Goal: Task Accomplishment & Management: Use online tool/utility

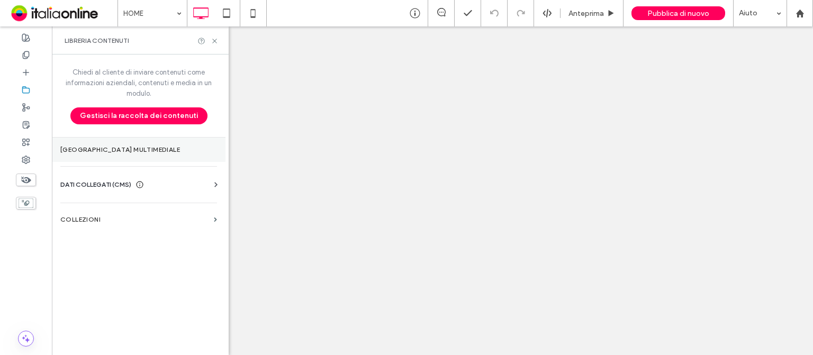
click at [102, 144] on section "[GEOGRAPHIC_DATA] multimediale" at bounding box center [139, 150] width 174 height 24
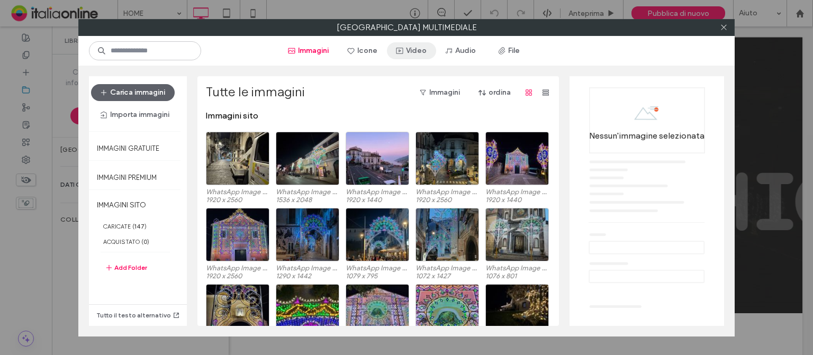
click at [415, 50] on button "Video" at bounding box center [411, 50] width 49 height 17
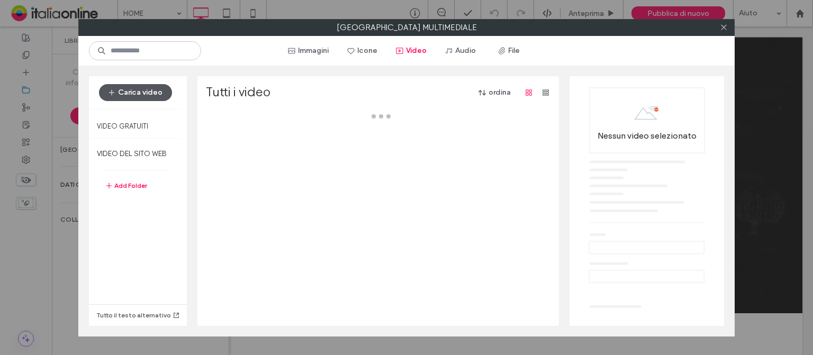
click at [149, 96] on button "Carica video" at bounding box center [135, 92] width 73 height 17
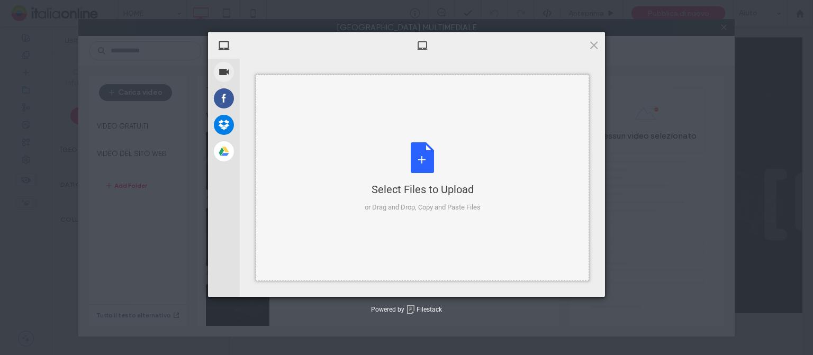
drag, startPoint x: 424, startPoint y: 154, endPoint x: 415, endPoint y: 156, distance: 9.4
click at [424, 154] on div "Select Files to Upload or Drag and Drop, Copy and Paste Files" at bounding box center [423, 177] width 116 height 70
click at [430, 154] on div "Select Files to Upload or Drag and Drop, Copy and Paste Files" at bounding box center [423, 177] width 116 height 70
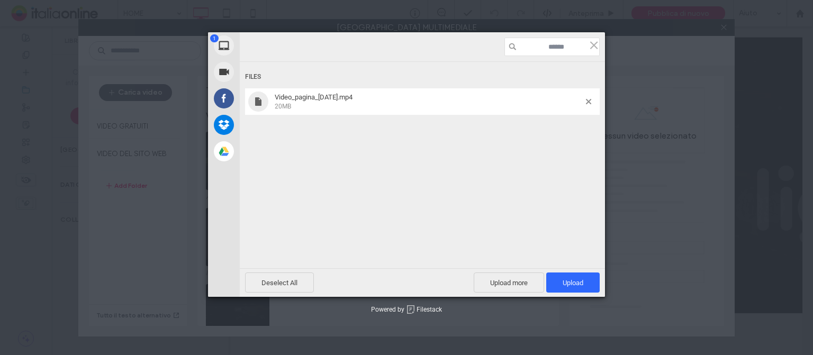
click at [519, 159] on div "Files Video_pagina_Natale.mp4 20MB" at bounding box center [422, 151] width 365 height 178
click at [576, 285] on span "Upload 1" at bounding box center [573, 283] width 21 height 8
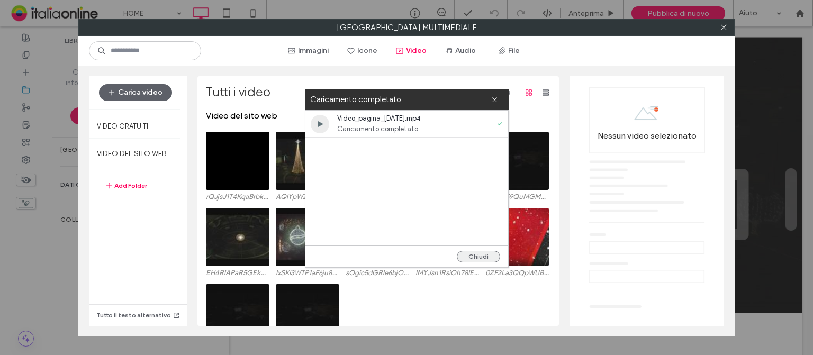
click at [476, 256] on button "Chiudi" at bounding box center [478, 257] width 43 height 12
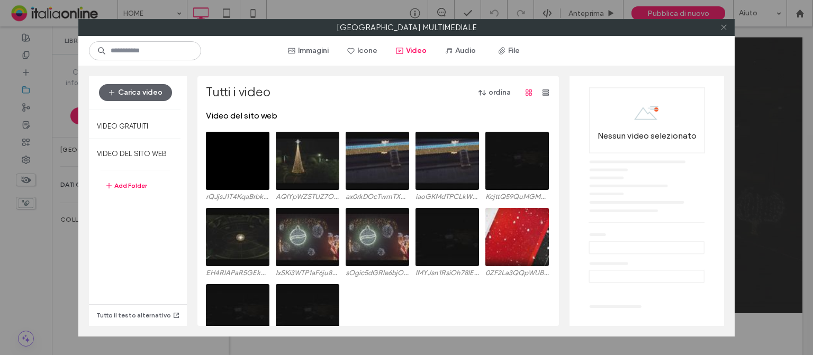
click at [725, 28] on icon at bounding box center [724, 27] width 8 height 8
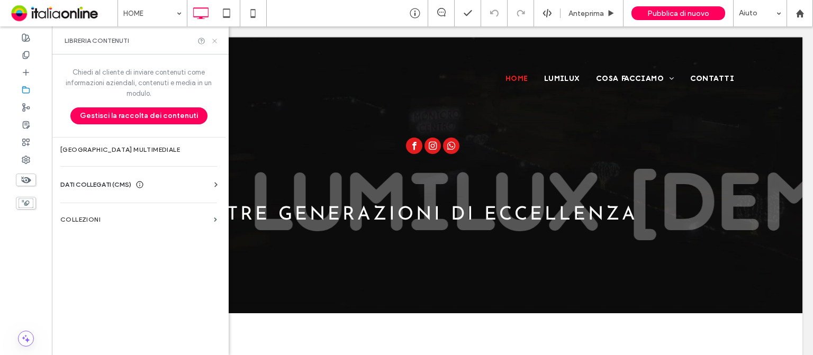
click at [214, 40] on icon at bounding box center [215, 41] width 8 height 8
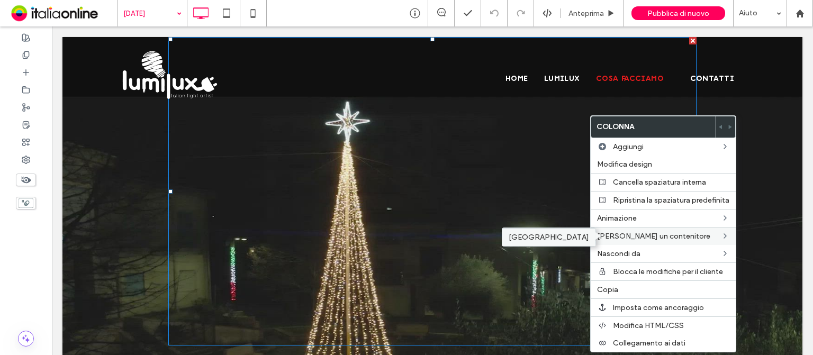
click at [542, 233] on label "[GEOGRAPHIC_DATA]" at bounding box center [549, 237] width 80 height 9
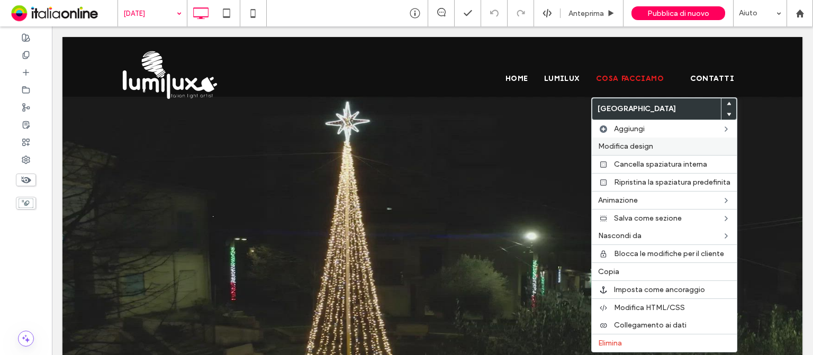
drag, startPoint x: 649, startPoint y: 149, endPoint x: 637, endPoint y: 154, distance: 11.9
click at [649, 149] on span "Modifica design" at bounding box center [625, 146] width 55 height 9
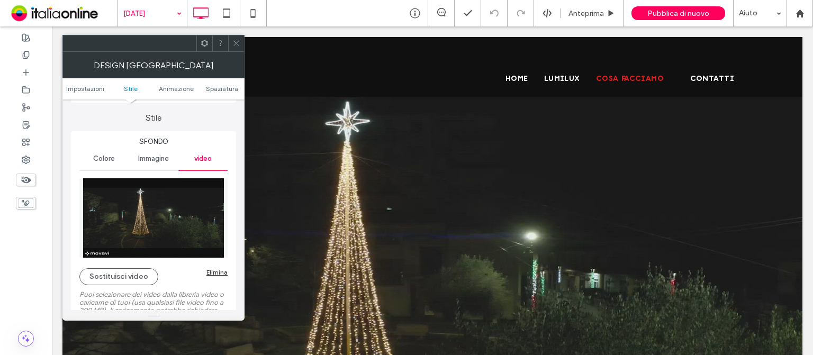
scroll to position [106, 0]
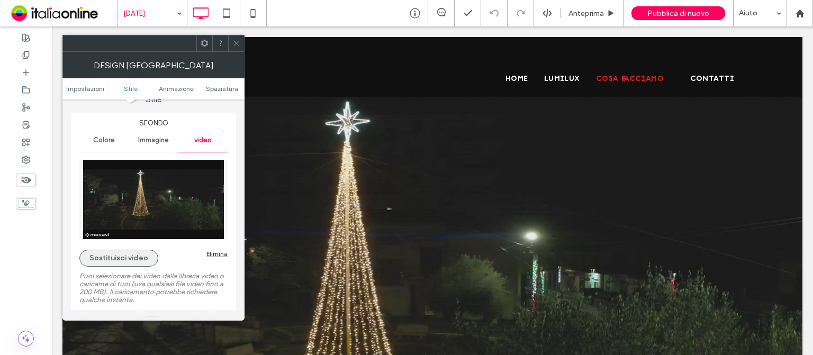
click at [142, 260] on button "Sostituisci video" at bounding box center [118, 258] width 79 height 17
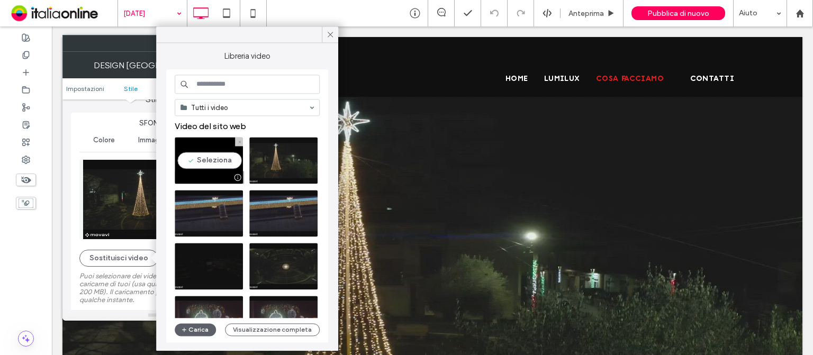
click at [211, 157] on video at bounding box center [209, 160] width 68 height 47
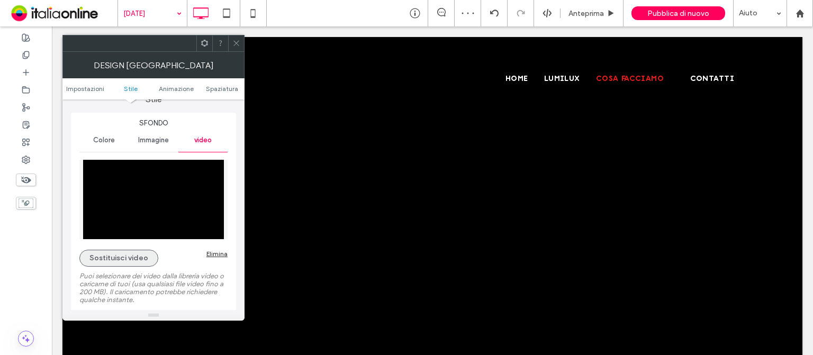
click at [129, 258] on button "Sostituisci video" at bounding box center [118, 258] width 79 height 17
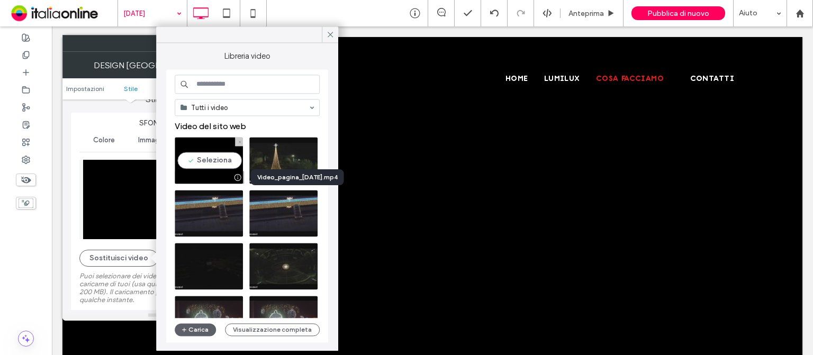
click at [237, 178] on div at bounding box center [237, 177] width 13 height 8
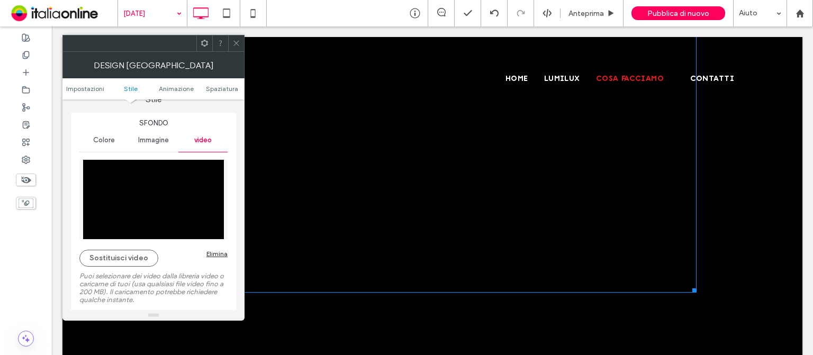
scroll to position [0, 0]
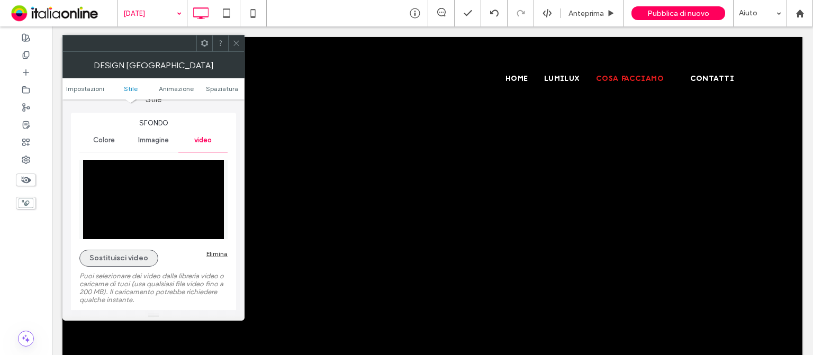
click at [138, 262] on button "Sostituisci video" at bounding box center [118, 258] width 79 height 17
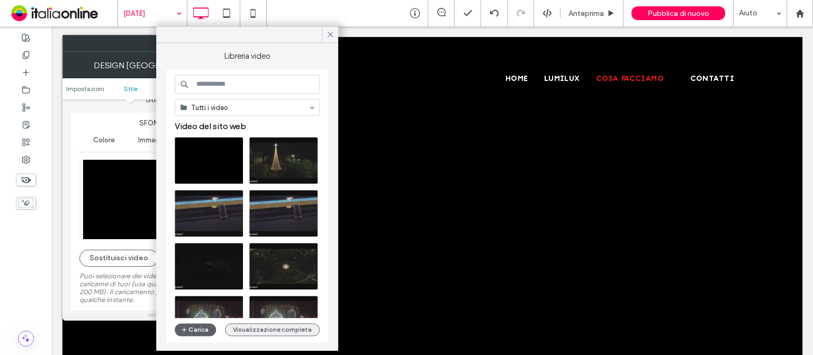
click at [264, 330] on button "Visualizzazione completa" at bounding box center [272, 329] width 95 height 13
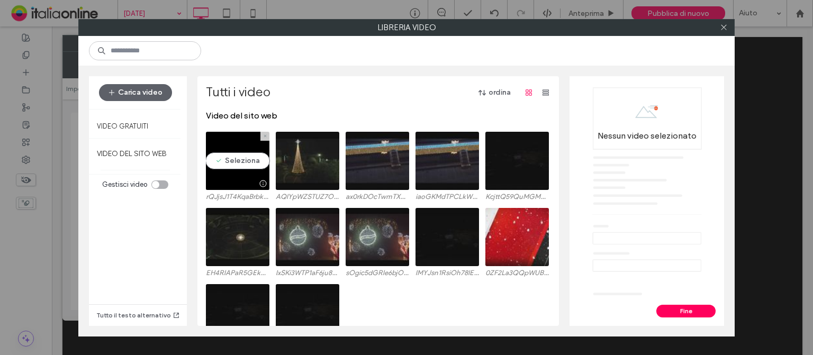
click at [247, 162] on video at bounding box center [238, 161] width 64 height 58
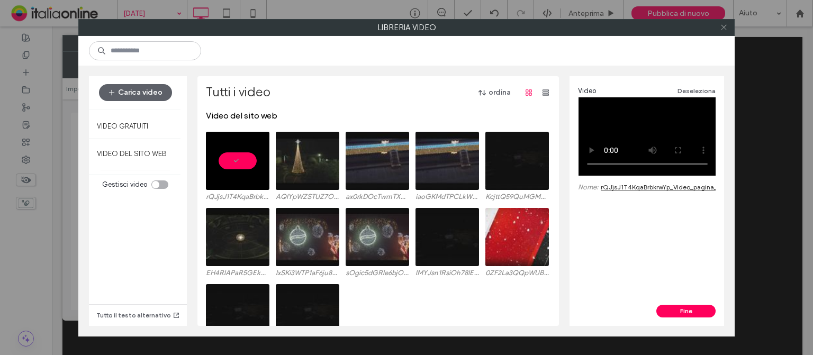
click at [726, 27] on icon at bounding box center [724, 27] width 8 height 8
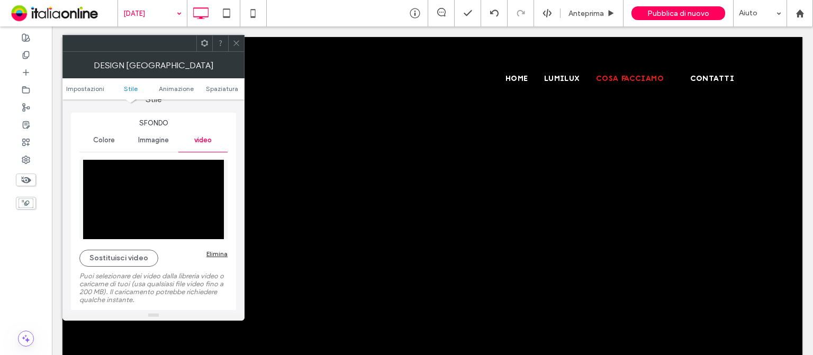
click at [178, 196] on img at bounding box center [153, 199] width 148 height 79
click at [237, 42] on icon at bounding box center [236, 43] width 8 height 8
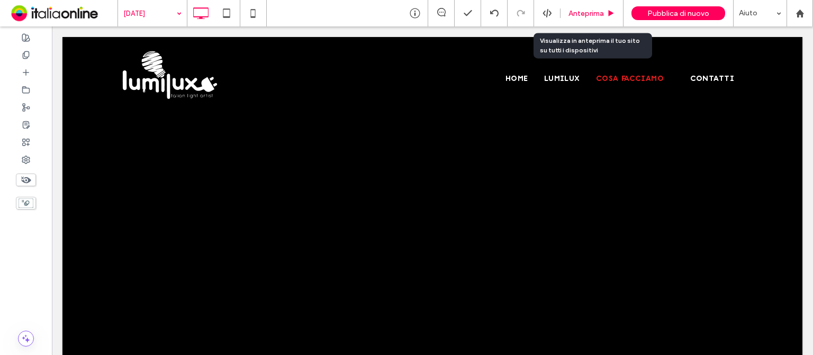
click at [589, 15] on span "Anteprima" at bounding box center [586, 13] width 35 height 9
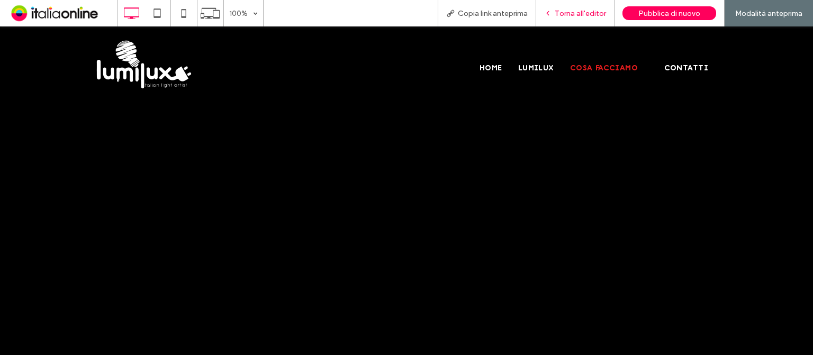
click at [568, 12] on span "Torna all'editor" at bounding box center [580, 13] width 51 height 9
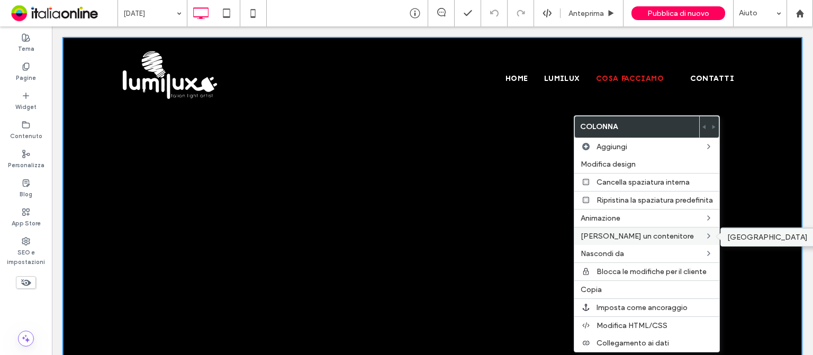
click at [751, 237] on label "[GEOGRAPHIC_DATA]" at bounding box center [767, 237] width 80 height 9
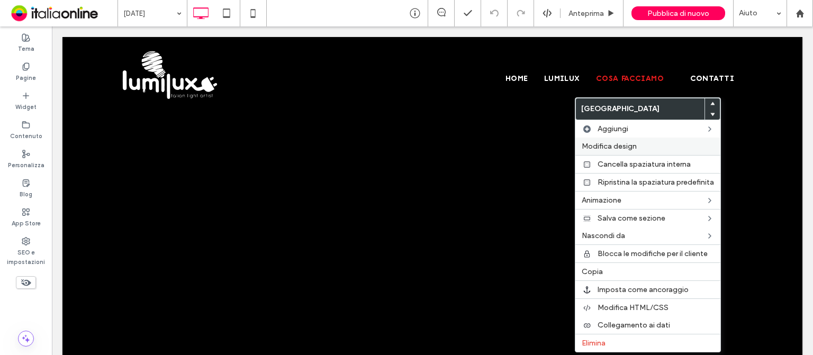
click at [628, 152] on div "Modifica design" at bounding box center [647, 146] width 145 height 17
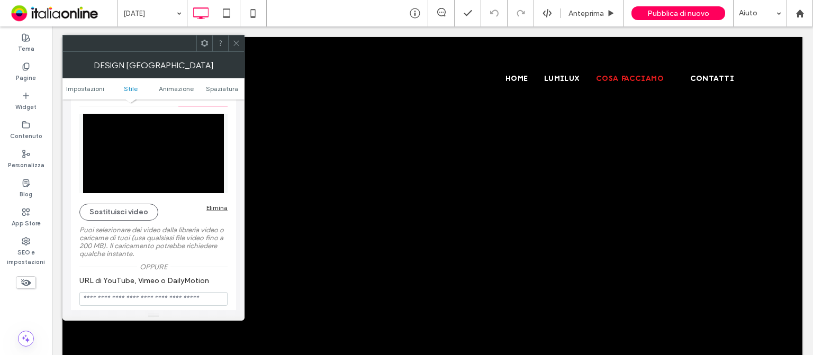
scroll to position [159, 0]
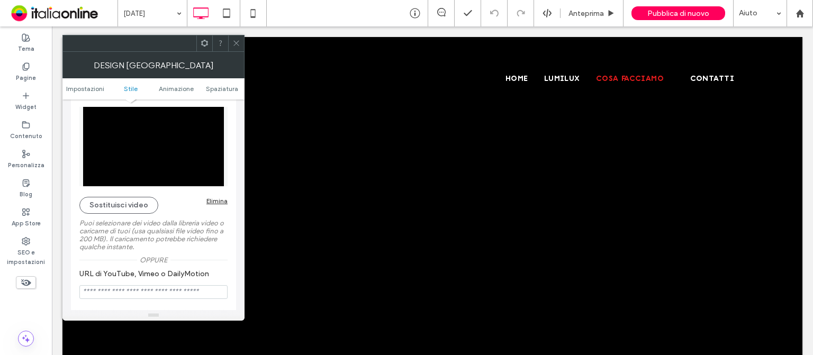
click at [151, 150] on img at bounding box center [153, 146] width 148 height 79
click at [142, 203] on button "Sostituisci video" at bounding box center [118, 205] width 79 height 17
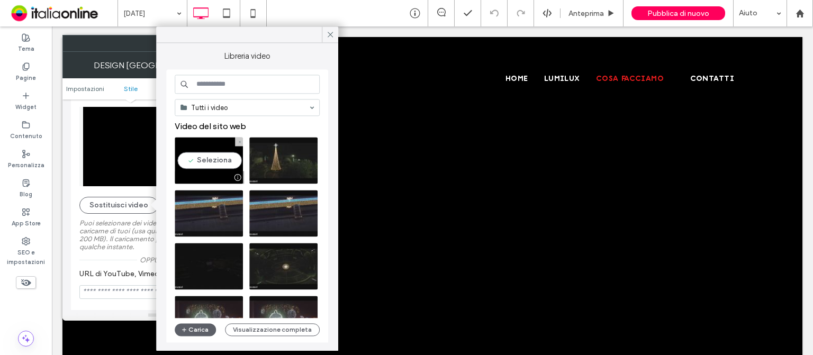
click at [206, 163] on video at bounding box center [209, 160] width 68 height 47
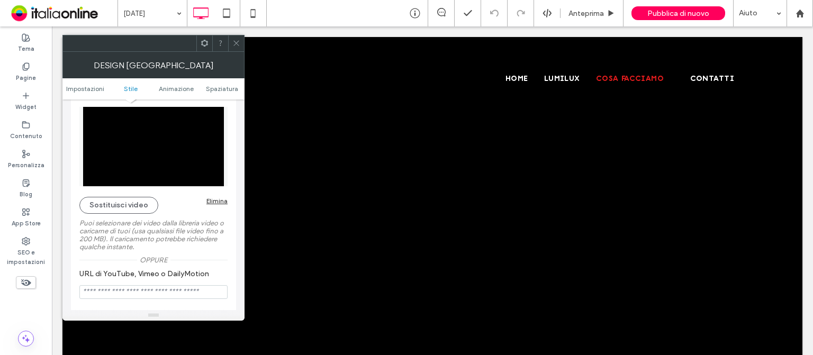
click at [236, 40] on icon at bounding box center [236, 43] width 8 height 8
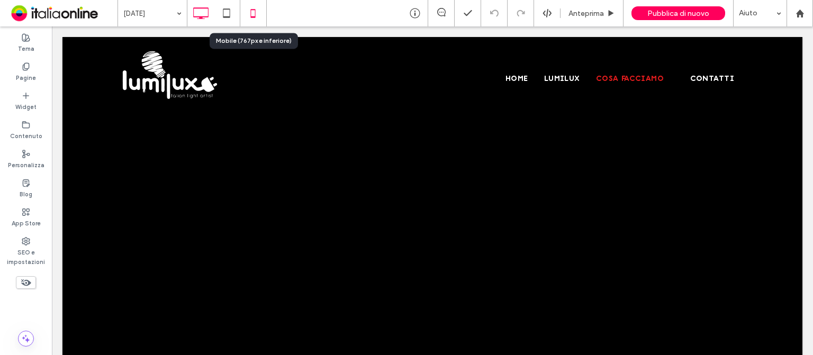
click at [260, 16] on icon at bounding box center [252, 13] width 21 height 21
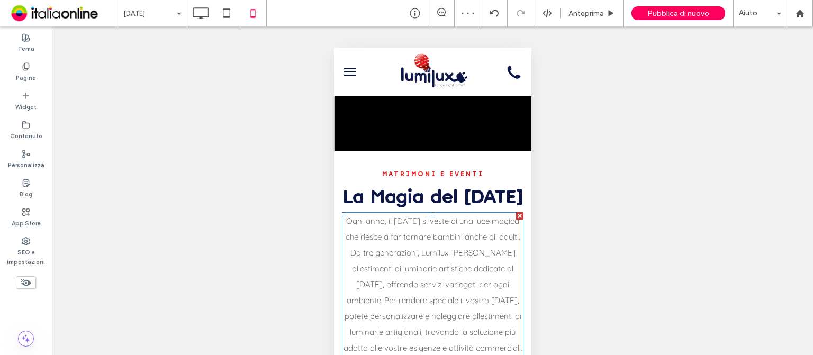
scroll to position [0, 0]
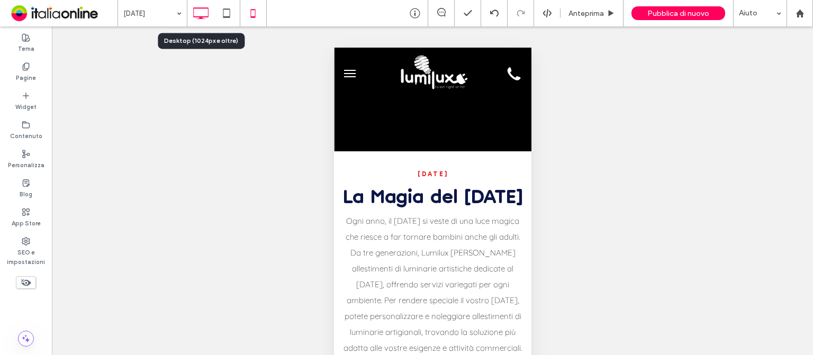
click at [199, 11] on icon at bounding box center [200, 13] width 21 height 21
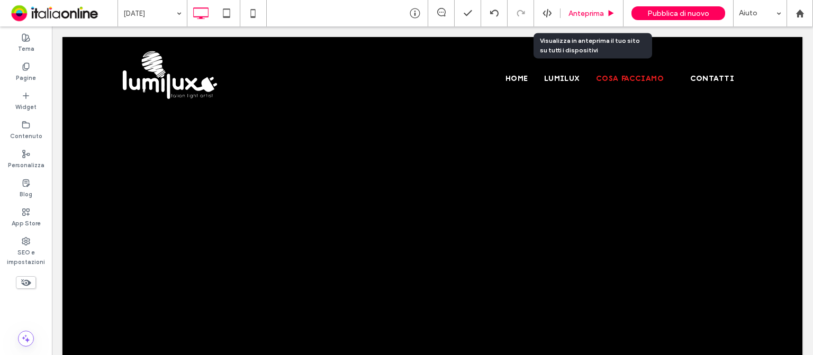
click at [589, 13] on span "Anteprima" at bounding box center [586, 13] width 35 height 9
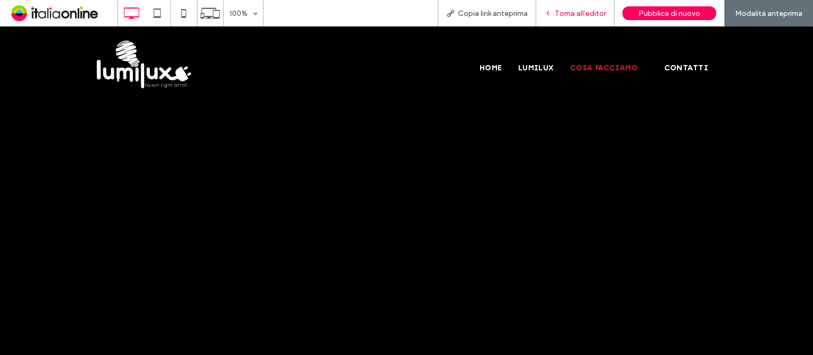
click at [589, 13] on span "Torna all'editor" at bounding box center [580, 13] width 51 height 9
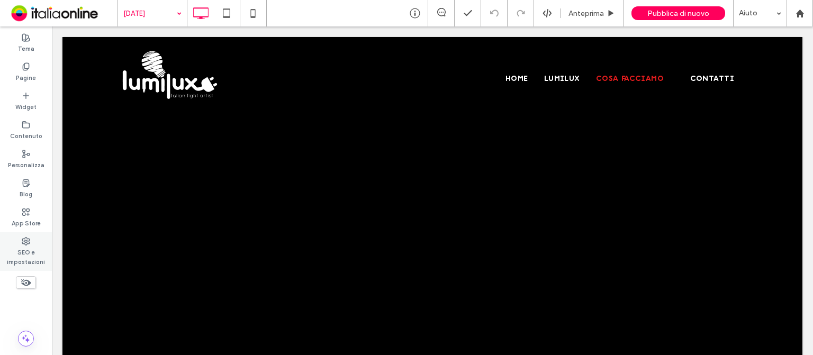
click at [27, 256] on label "SEO e impostazioni" at bounding box center [26, 256] width 52 height 21
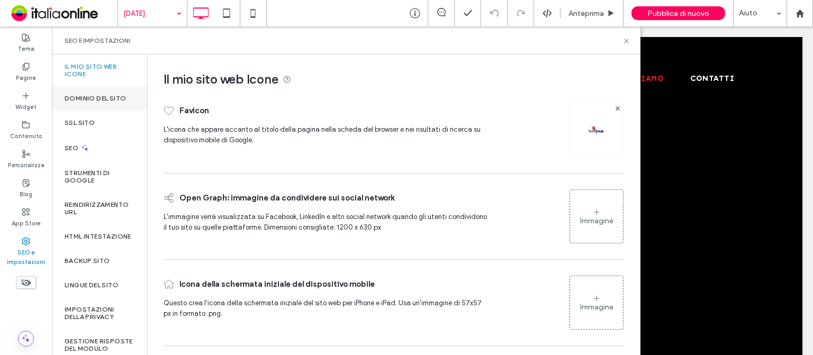
click at [120, 97] on label "Dominio del sito" at bounding box center [95, 98] width 61 height 7
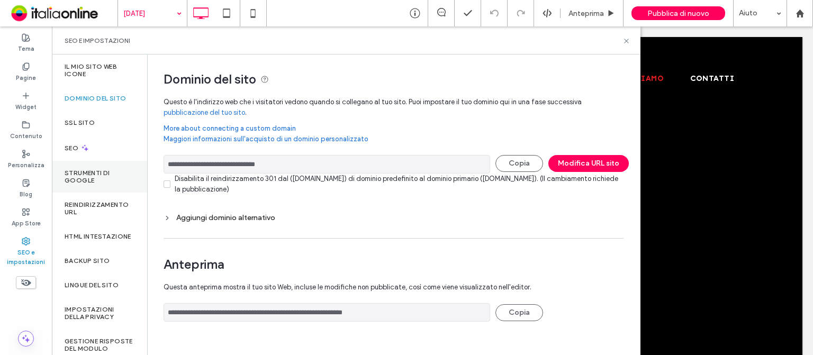
drag, startPoint x: 284, startPoint y: 170, endPoint x: 105, endPoint y: 167, distance: 179.5
click at [100, 169] on div "**********" at bounding box center [346, 205] width 589 height 301
click at [627, 35] on div "SEO e impostazioni" at bounding box center [346, 40] width 589 height 28
click at [625, 43] on icon at bounding box center [627, 41] width 8 height 8
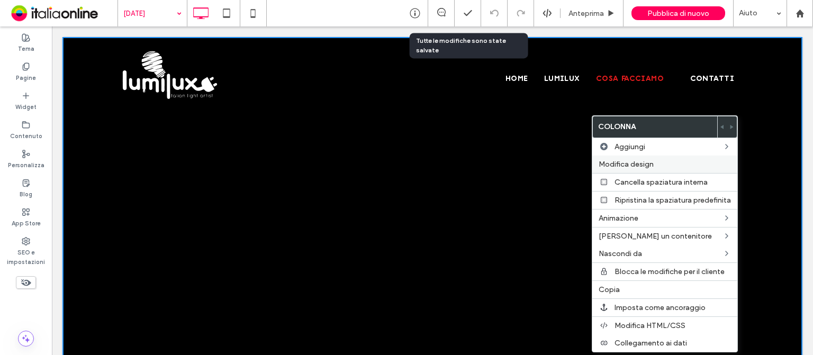
click at [657, 161] on label "Modifica design" at bounding box center [665, 164] width 132 height 9
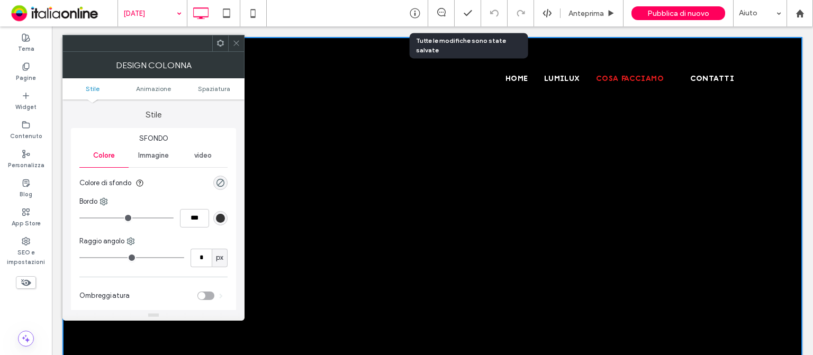
click at [234, 44] on icon at bounding box center [236, 43] width 8 height 8
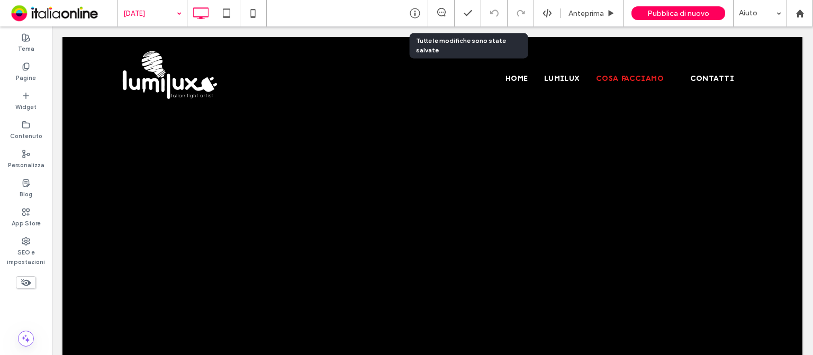
drag, startPoint x: 748, startPoint y: 216, endPoint x: 740, endPoint y: 214, distance: 8.1
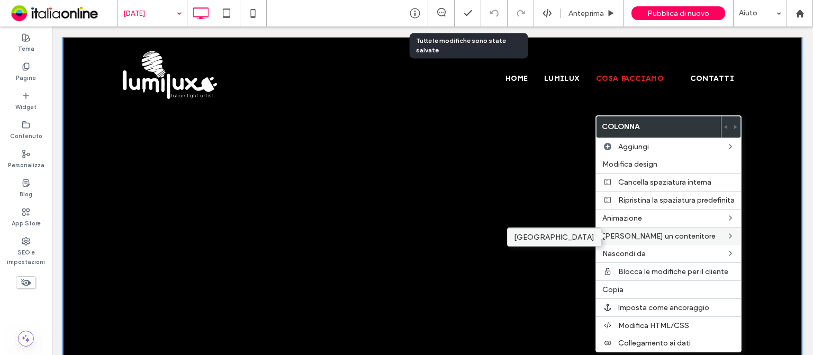
drag, startPoint x: 494, startPoint y: 206, endPoint x: 553, endPoint y: 235, distance: 65.1
click at [553, 235] on label "[GEOGRAPHIC_DATA]" at bounding box center [554, 237] width 80 height 9
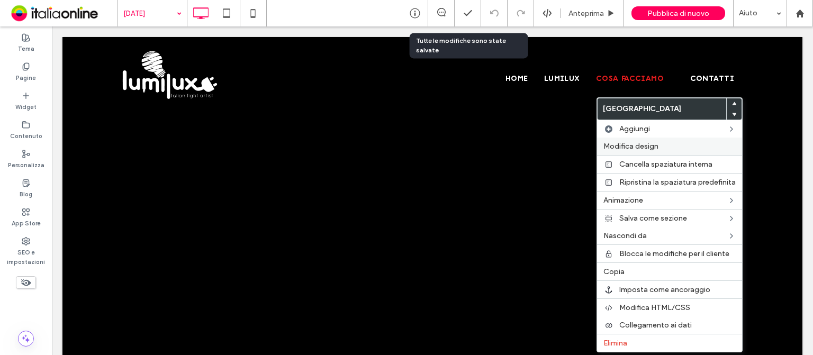
click at [644, 150] on span "Modifica design" at bounding box center [631, 146] width 55 height 9
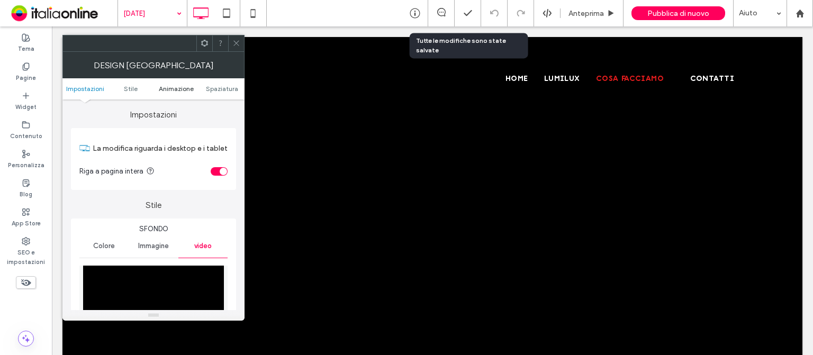
click at [165, 88] on span "Animazione" at bounding box center [176, 89] width 35 height 8
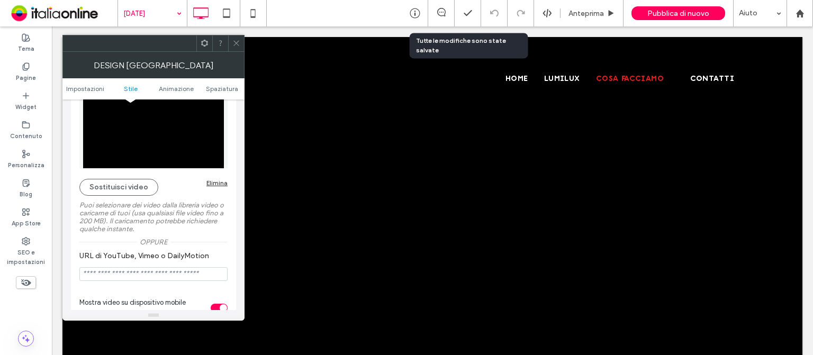
scroll to position [159, 0]
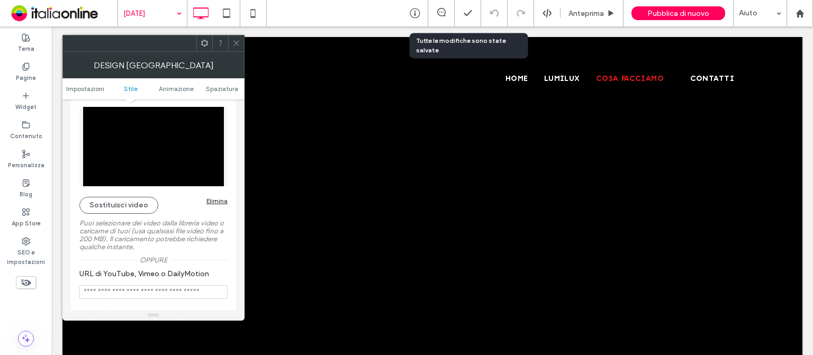
click at [218, 199] on div "Elimina" at bounding box center [216, 201] width 21 height 8
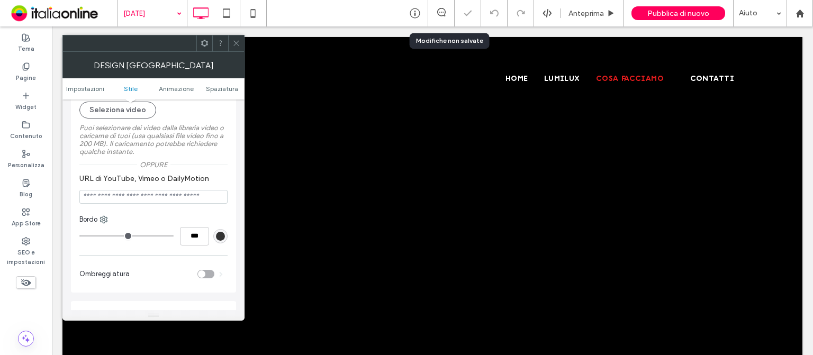
scroll to position [53, 0]
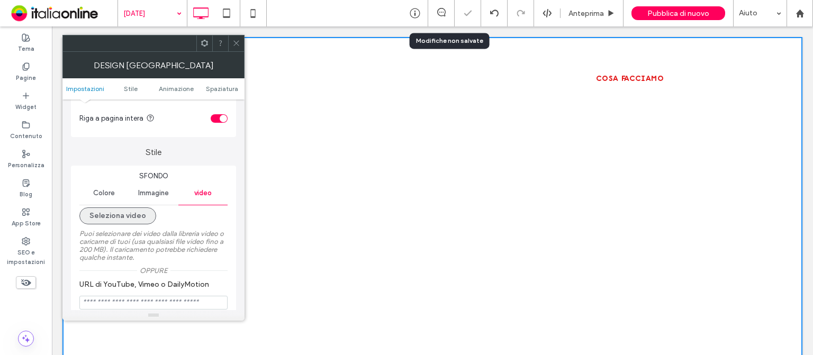
click at [131, 218] on button "Seleziona video" at bounding box center [117, 216] width 77 height 17
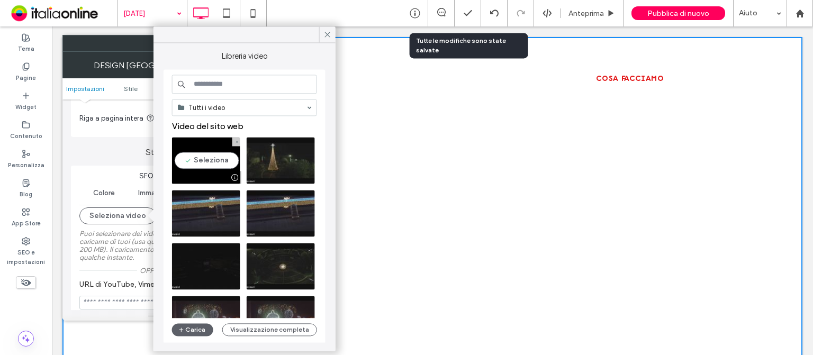
click at [203, 160] on video at bounding box center [206, 160] width 68 height 47
type input "**********"
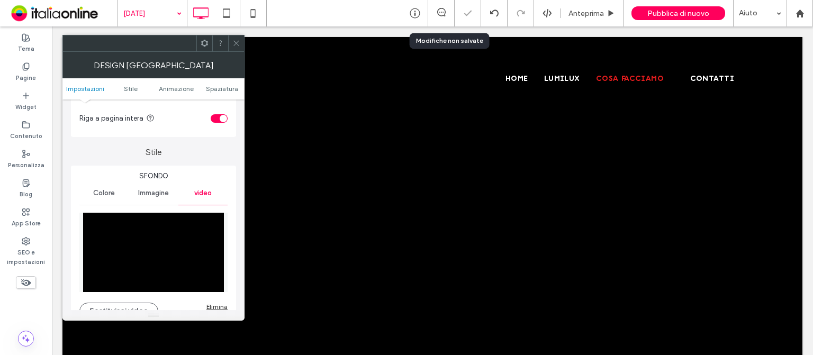
click at [161, 249] on img at bounding box center [153, 252] width 148 height 79
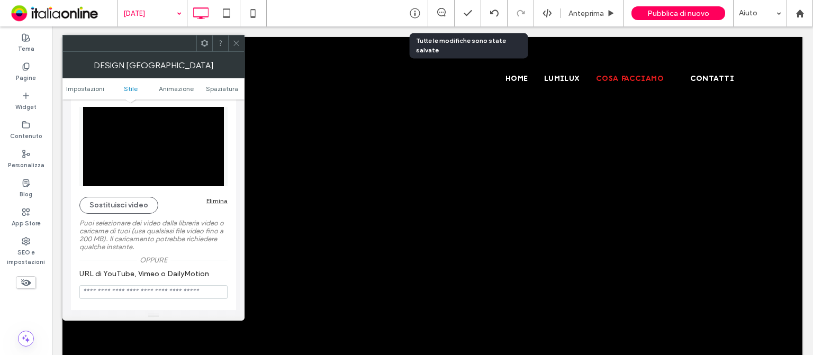
scroll to position [0, 0]
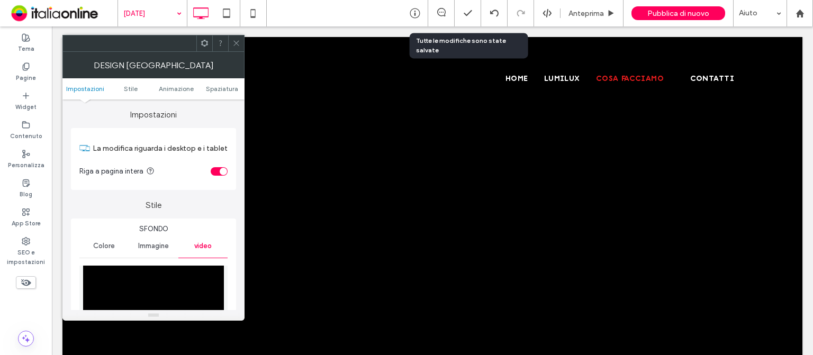
click at [236, 43] on icon at bounding box center [236, 43] width 8 height 8
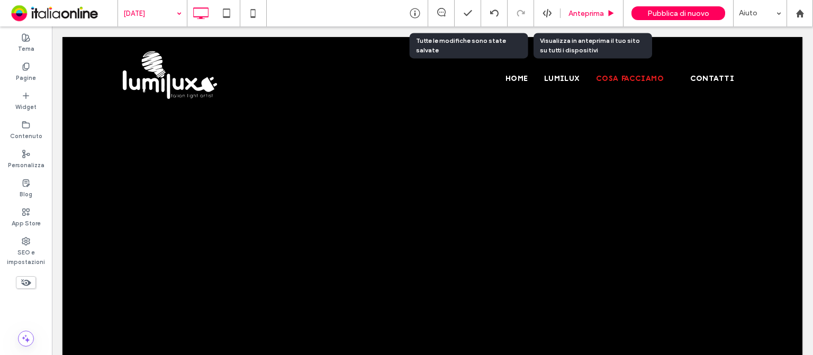
click at [590, 14] on span "Anteprima" at bounding box center [586, 13] width 35 height 9
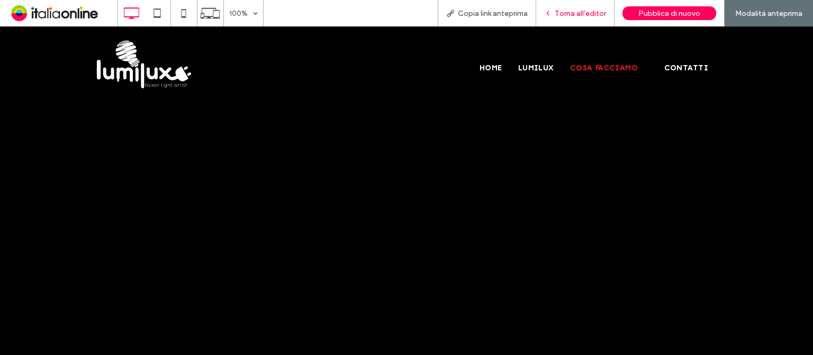
click at [578, 12] on span "Torna all'editor" at bounding box center [580, 13] width 51 height 9
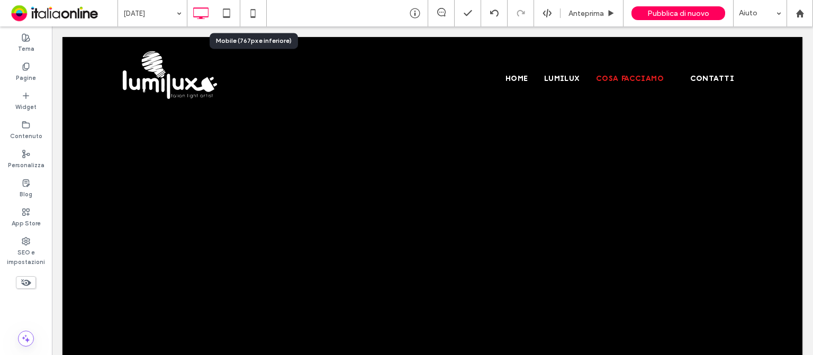
drag, startPoint x: 251, startPoint y: 12, endPoint x: 260, endPoint y: 26, distance: 16.9
click at [252, 12] on icon at bounding box center [252, 13] width 21 height 21
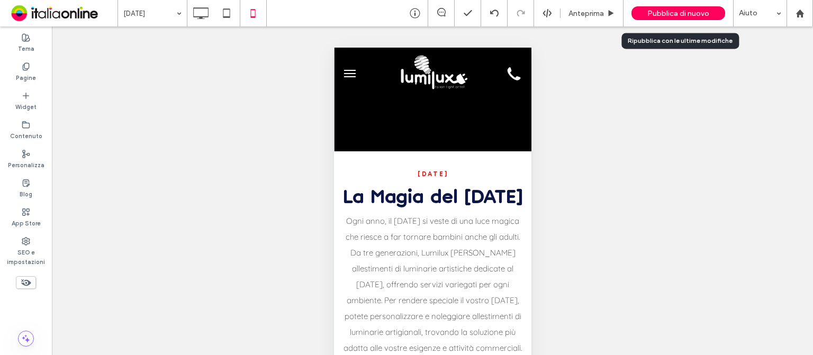
drag, startPoint x: 690, startPoint y: 15, endPoint x: 678, endPoint y: 16, distance: 11.8
click at [690, 15] on span "Pubblica di nuovo" at bounding box center [678, 13] width 62 height 9
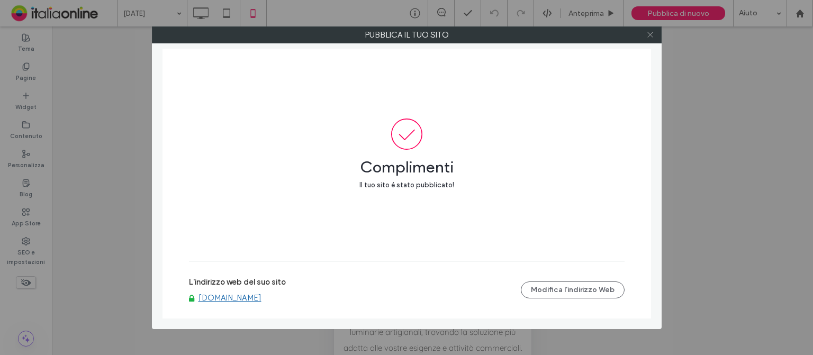
click at [651, 34] on icon at bounding box center [650, 35] width 8 height 8
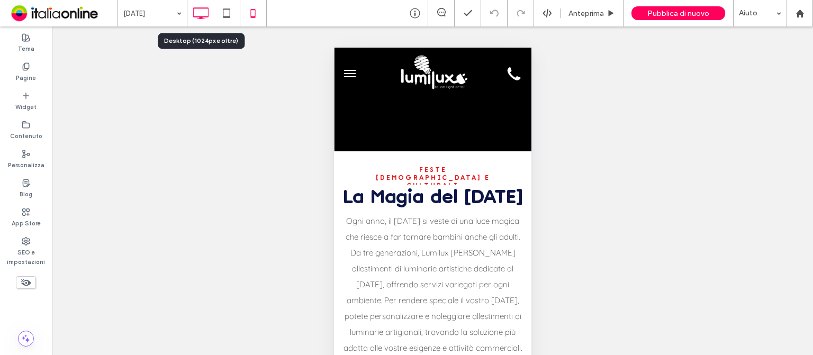
click at [197, 15] on icon at bounding box center [200, 13] width 21 height 21
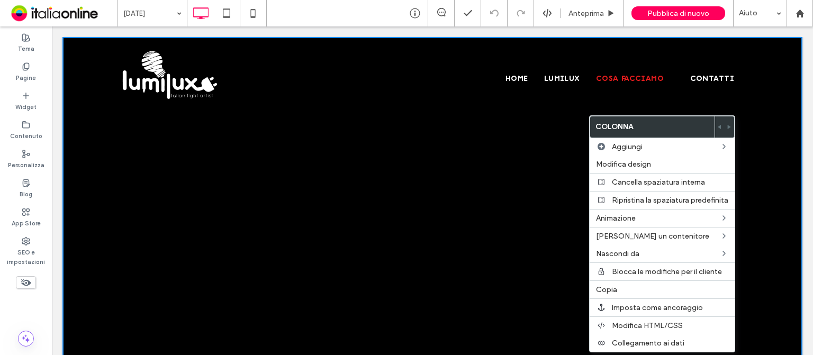
click at [419, 191] on div at bounding box center [432, 191] width 528 height 309
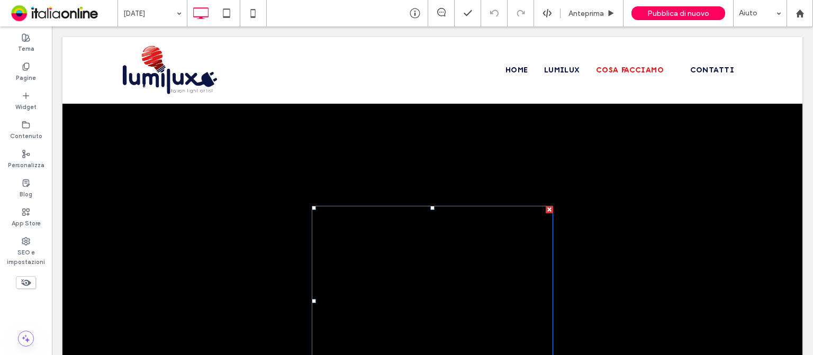
scroll to position [159, 0]
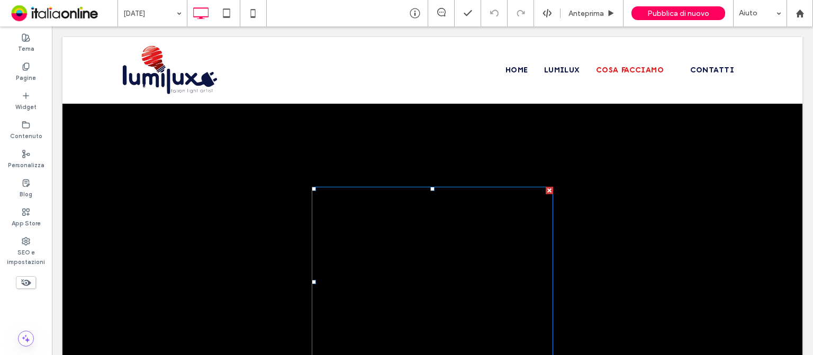
click at [546, 192] on div at bounding box center [549, 190] width 7 height 7
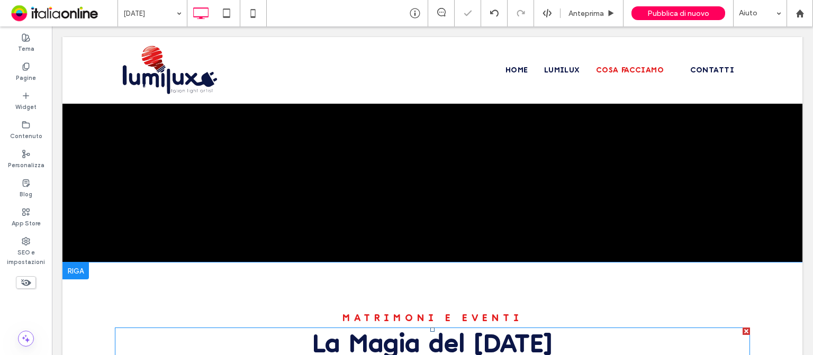
scroll to position [0, 0]
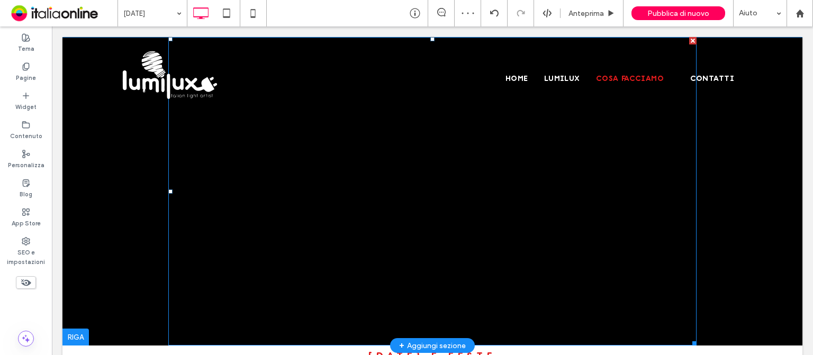
click at [480, 225] on div at bounding box center [432, 191] width 528 height 309
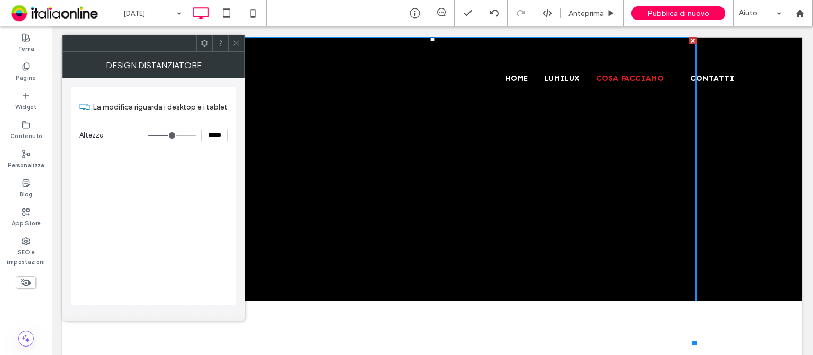
click at [208, 135] on input "*****" at bounding box center [214, 136] width 26 height 14
type input "***"
type input "*****"
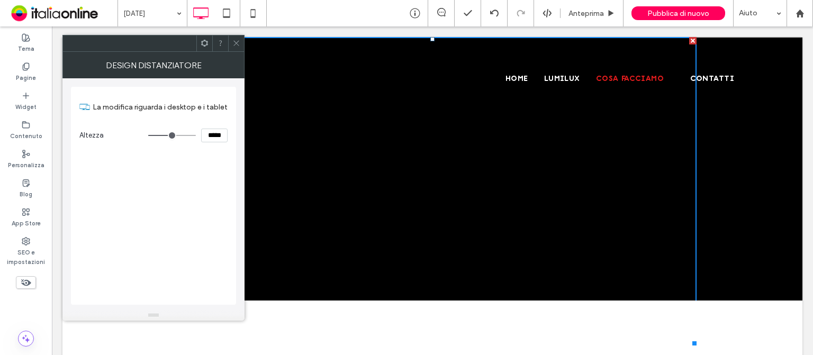
click at [174, 167] on div "La modifica riguarda i desktop e i tablet Altezza *****" at bounding box center [153, 196] width 165 height 218
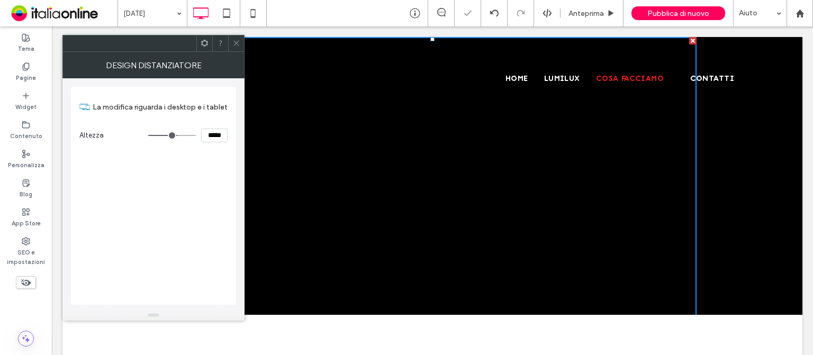
drag, startPoint x: 234, startPoint y: 43, endPoint x: 230, endPoint y: 48, distance: 6.4
click at [234, 43] on icon at bounding box center [236, 43] width 8 height 8
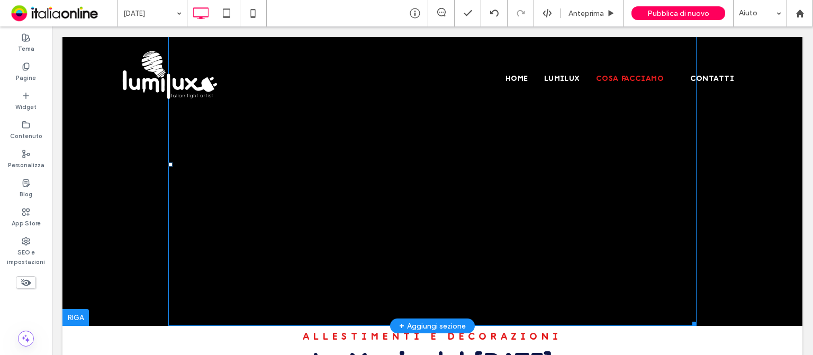
scroll to position [53, 0]
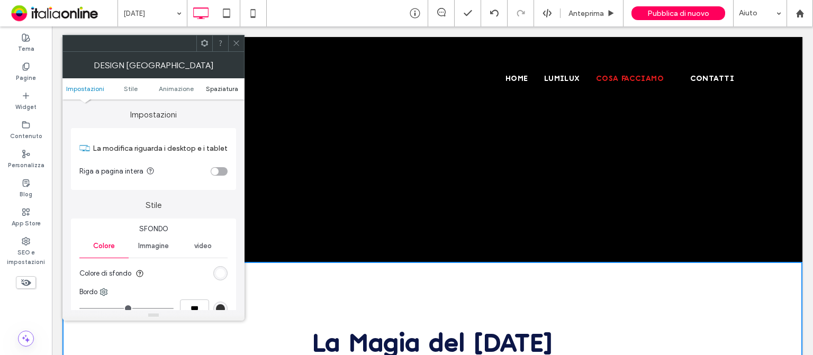
click at [212, 85] on span "Spaziatura" at bounding box center [222, 89] width 32 height 8
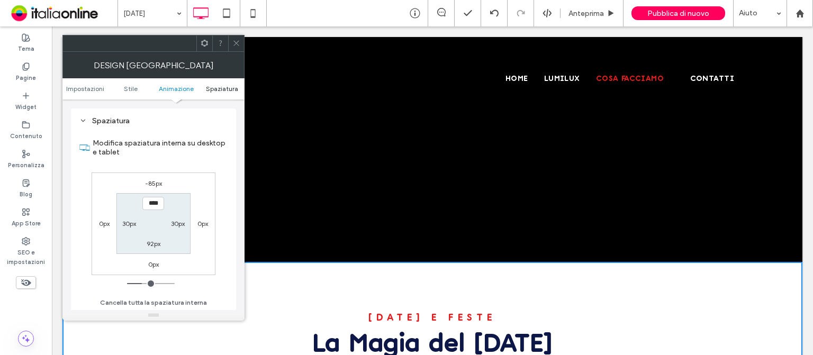
scroll to position [299, 0]
click at [238, 46] on icon at bounding box center [236, 43] width 8 height 8
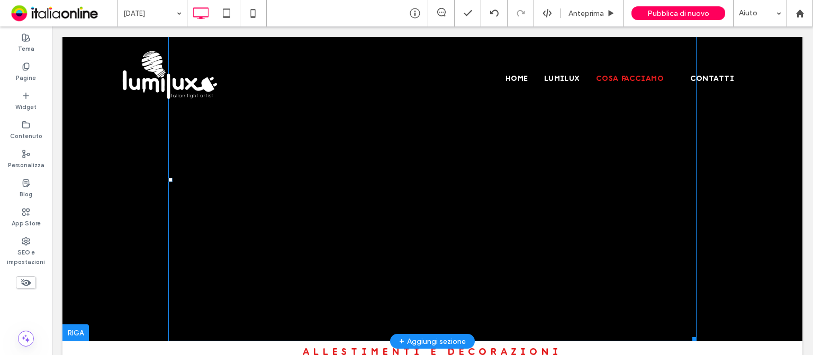
scroll to position [0, 0]
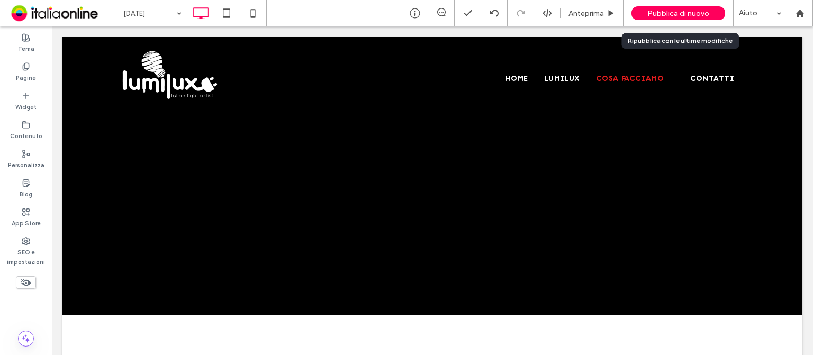
click at [680, 14] on span "Pubblica di nuovo" at bounding box center [678, 13] width 62 height 9
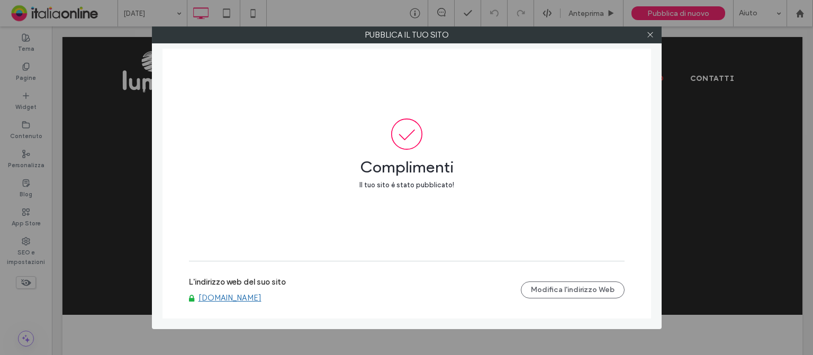
drag, startPoint x: 650, startPoint y: 33, endPoint x: 631, endPoint y: 33, distance: 19.1
click at [650, 33] on icon at bounding box center [650, 35] width 8 height 8
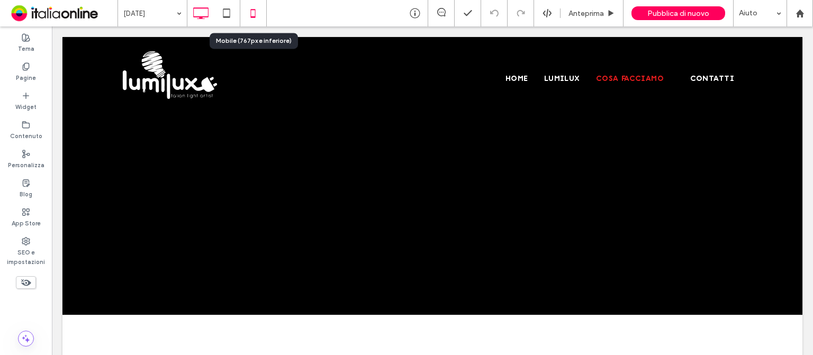
click at [253, 14] on icon at bounding box center [252, 13] width 21 height 21
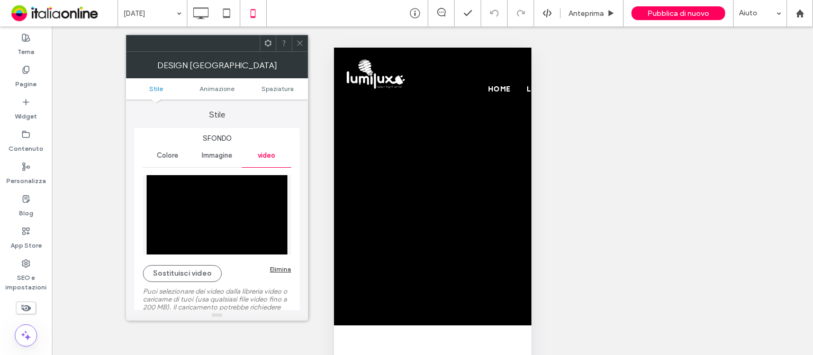
click at [300, 48] on span at bounding box center [300, 43] width 8 height 16
click at [300, 42] on use at bounding box center [299, 43] width 5 height 5
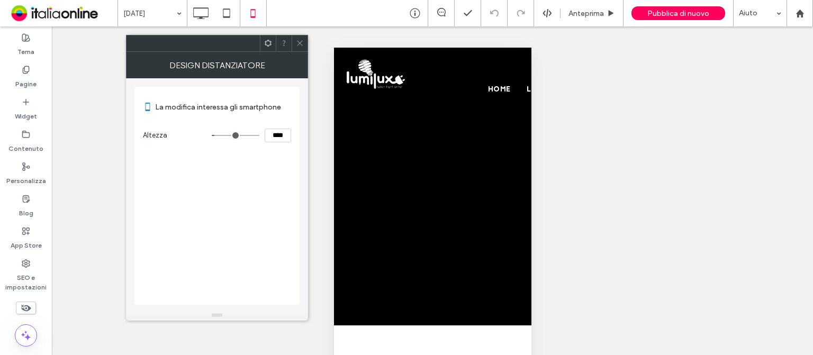
click at [272, 132] on input "****" at bounding box center [278, 136] width 26 height 14
type input "**"
click at [269, 171] on div "La modifica interessa gli smartphone Altezza ****" at bounding box center [216, 196] width 165 height 218
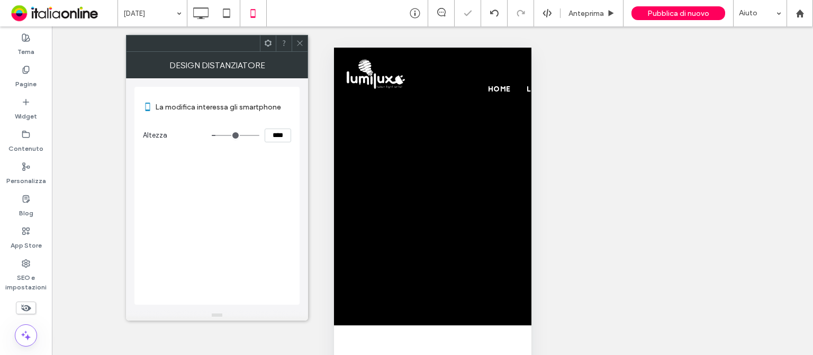
click at [271, 132] on input "****" at bounding box center [278, 136] width 26 height 14
type input "***"
click at [270, 190] on div "La modifica interessa gli smartphone Altezza *****" at bounding box center [216, 196] width 165 height 218
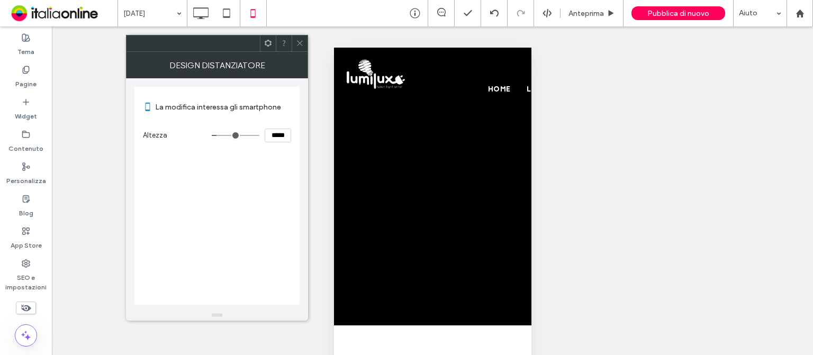
click at [270, 134] on input "*****" at bounding box center [278, 136] width 26 height 14
type input "***"
type input "*****"
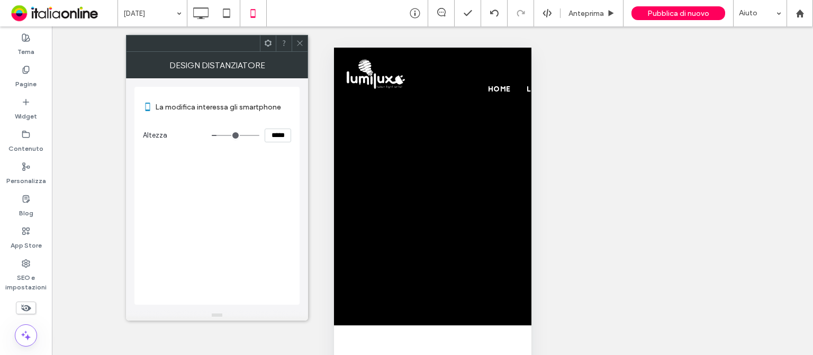
click at [278, 188] on div "La modifica interessa gli smartphone Altezza *****" at bounding box center [216, 196] width 165 height 218
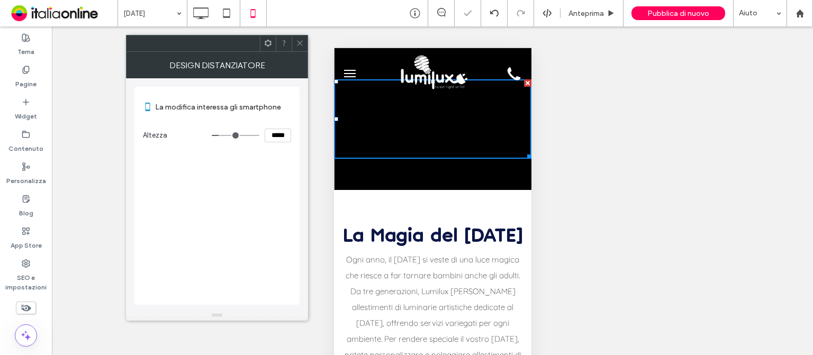
click at [493, 166] on div "Click To Paste [GEOGRAPHIC_DATA] + Aggiungi sezione" at bounding box center [432, 119] width 197 height 142
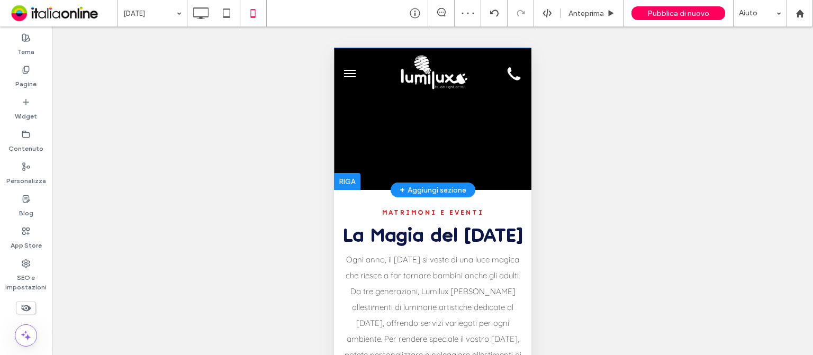
click at [436, 170] on div "Click To Paste [GEOGRAPHIC_DATA] + Aggiungi sezione" at bounding box center [432, 119] width 197 height 142
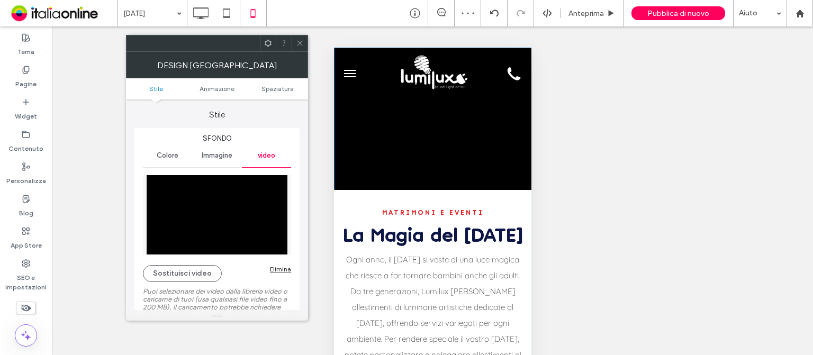
click at [296, 40] on icon at bounding box center [300, 43] width 8 height 8
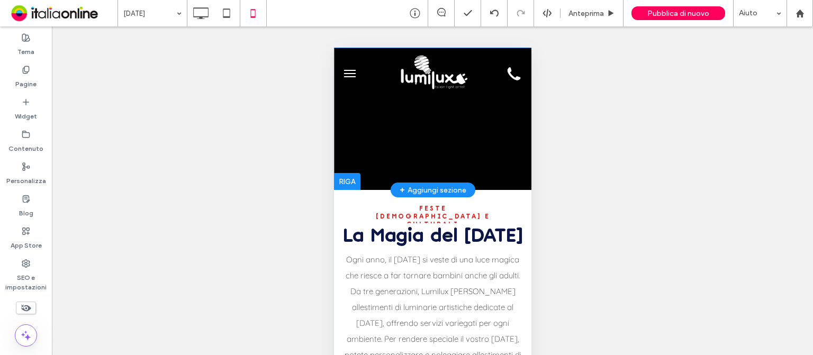
click at [389, 167] on div "Click To Paste [GEOGRAPHIC_DATA] + Aggiungi sezione" at bounding box center [432, 119] width 197 height 142
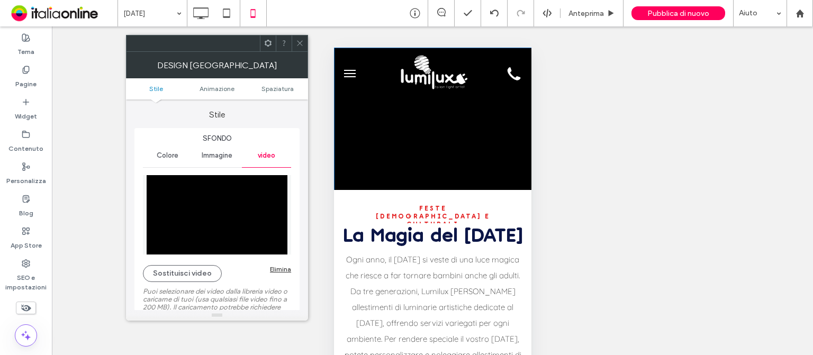
click at [301, 49] on span at bounding box center [300, 43] width 8 height 16
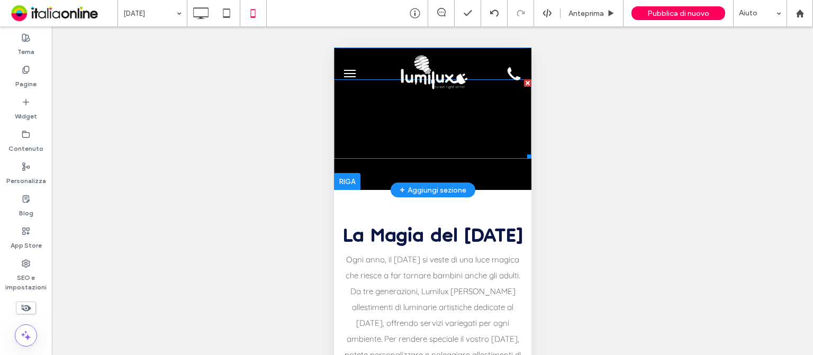
click at [402, 128] on div at bounding box center [432, 118] width 197 height 79
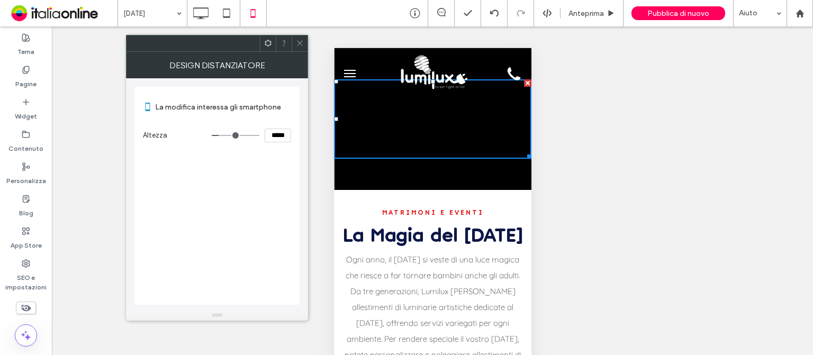
click at [273, 136] on input "*****" at bounding box center [278, 136] width 26 height 14
type input "***"
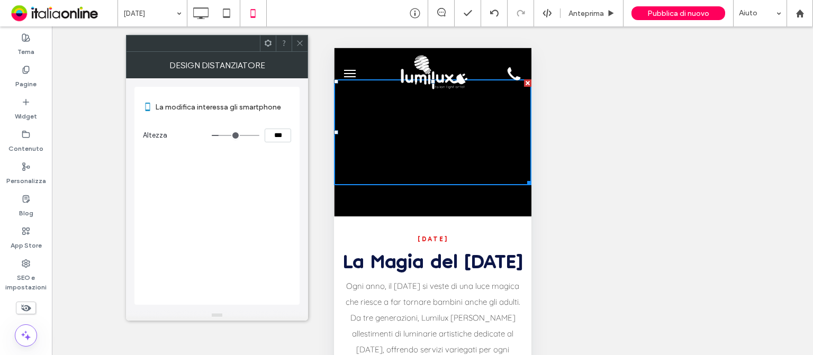
type input "***"
type input "*****"
click at [244, 178] on div "La modifica interessa gli smartphone Altezza *****" at bounding box center [216, 196] width 165 height 218
click at [301, 44] on use at bounding box center [299, 43] width 5 height 5
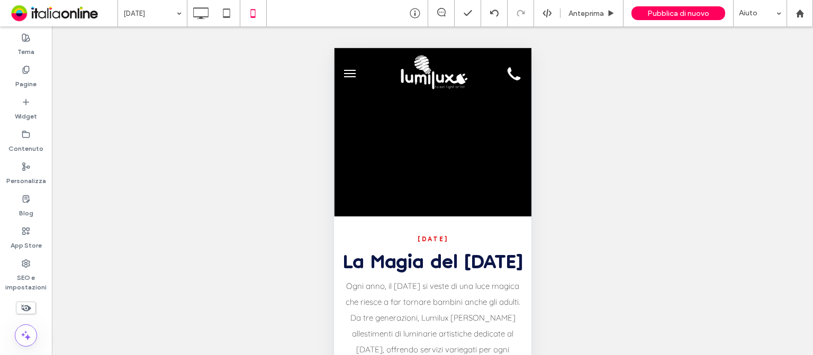
click at [691, 21] on div "Pubblica di nuovo" at bounding box center [679, 13] width 94 height 26
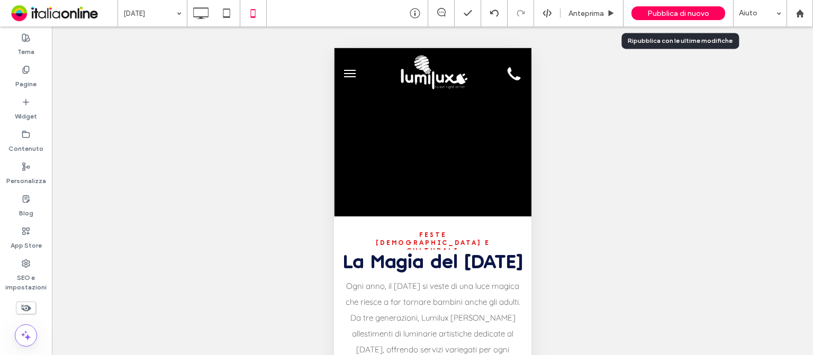
click at [688, 14] on span "Pubblica di nuovo" at bounding box center [678, 13] width 62 height 9
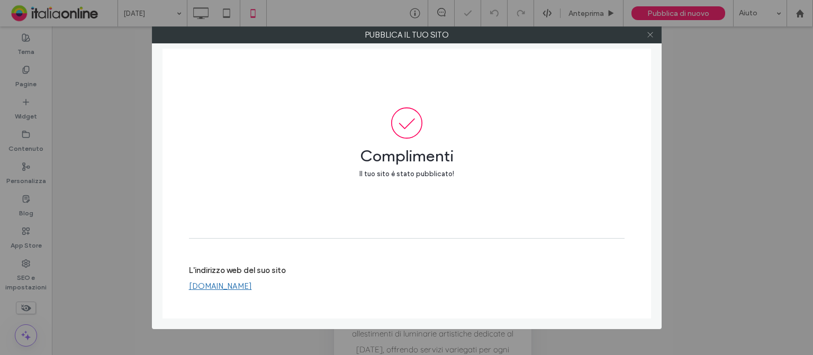
click at [651, 35] on use at bounding box center [649, 34] width 5 height 5
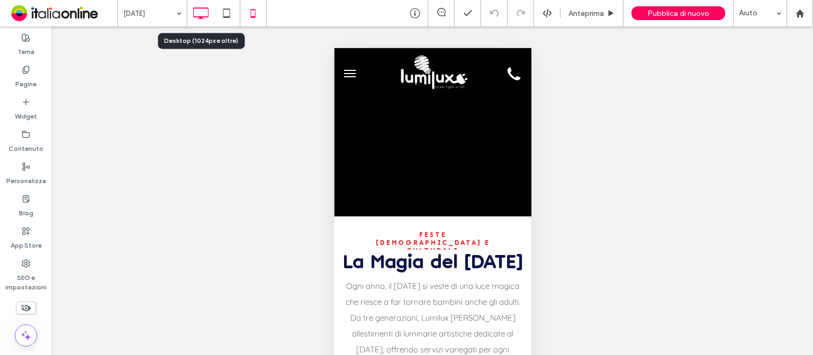
click at [200, 13] on icon at bounding box center [200, 13] width 21 height 21
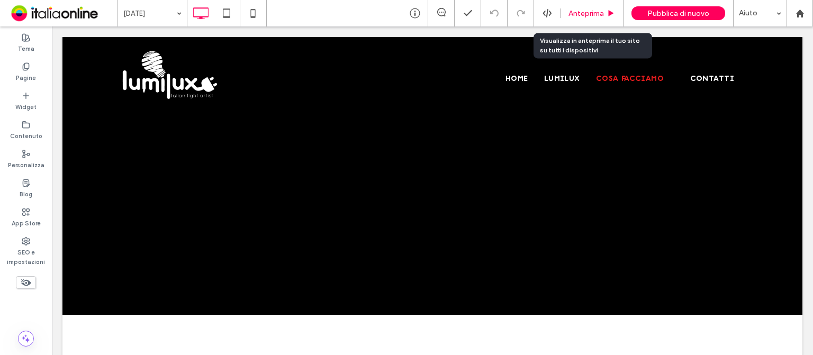
click at [597, 11] on span "Anteprima" at bounding box center [586, 13] width 35 height 9
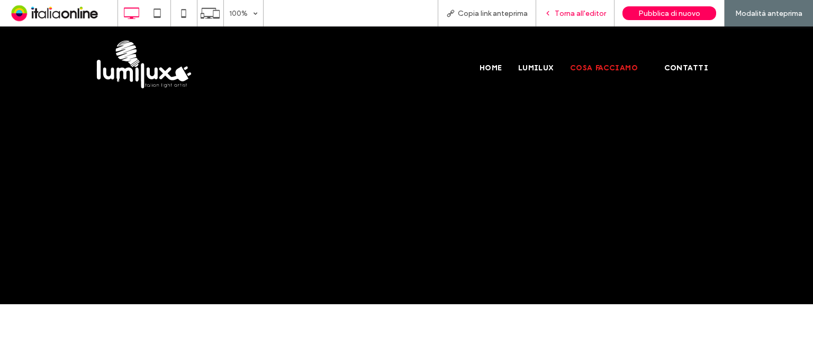
click at [580, 11] on span "Torna all'editor" at bounding box center [580, 13] width 51 height 9
